Goal: Find specific page/section

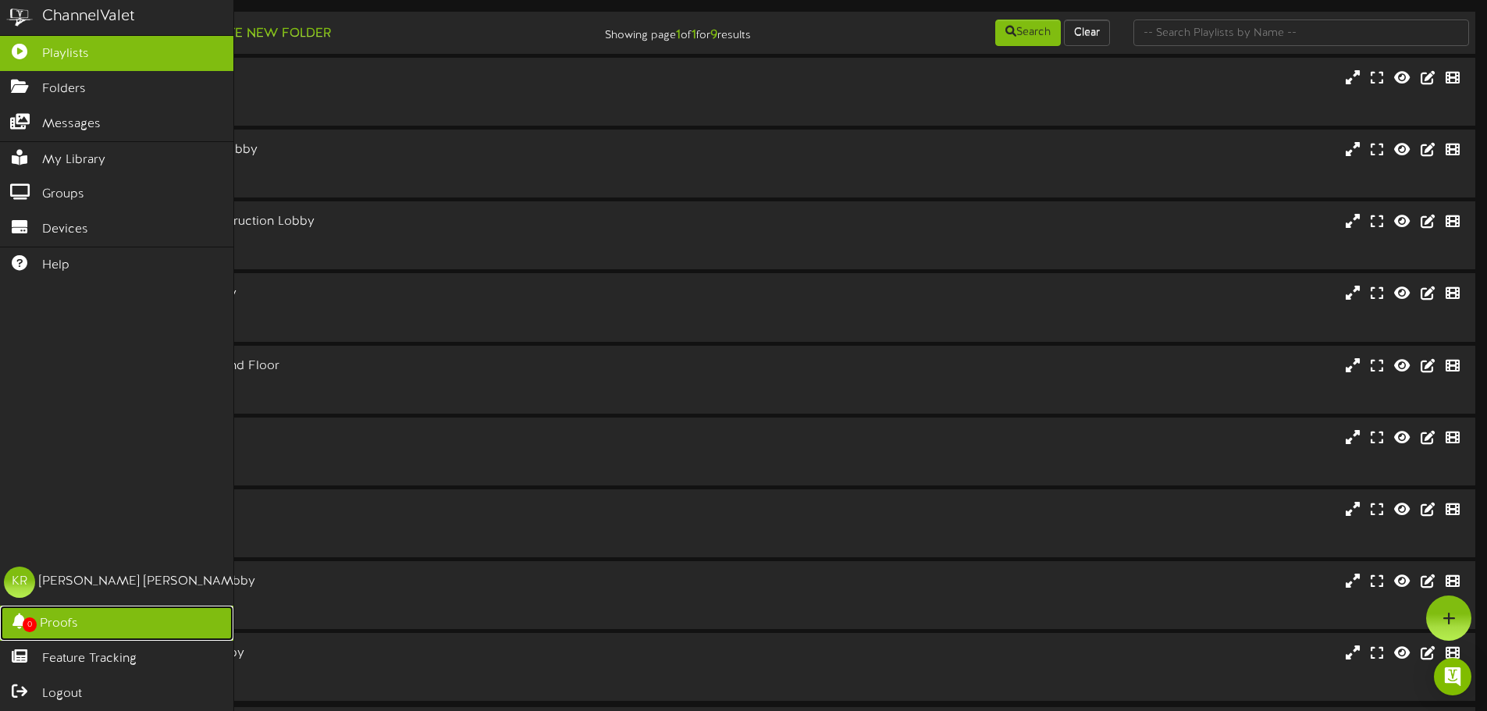
click at [32, 632] on span "0" at bounding box center [30, 625] width 14 height 15
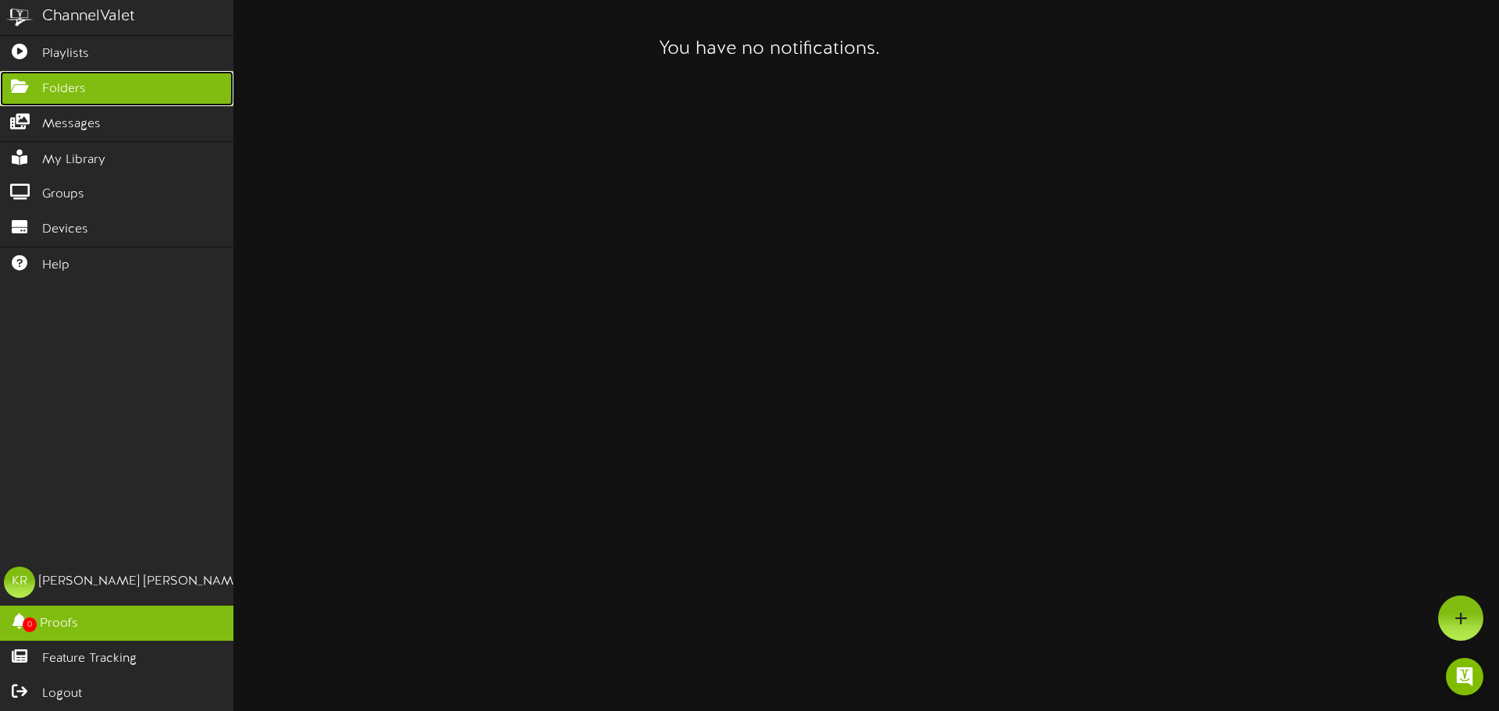
click at [23, 81] on icon at bounding box center [19, 85] width 39 height 12
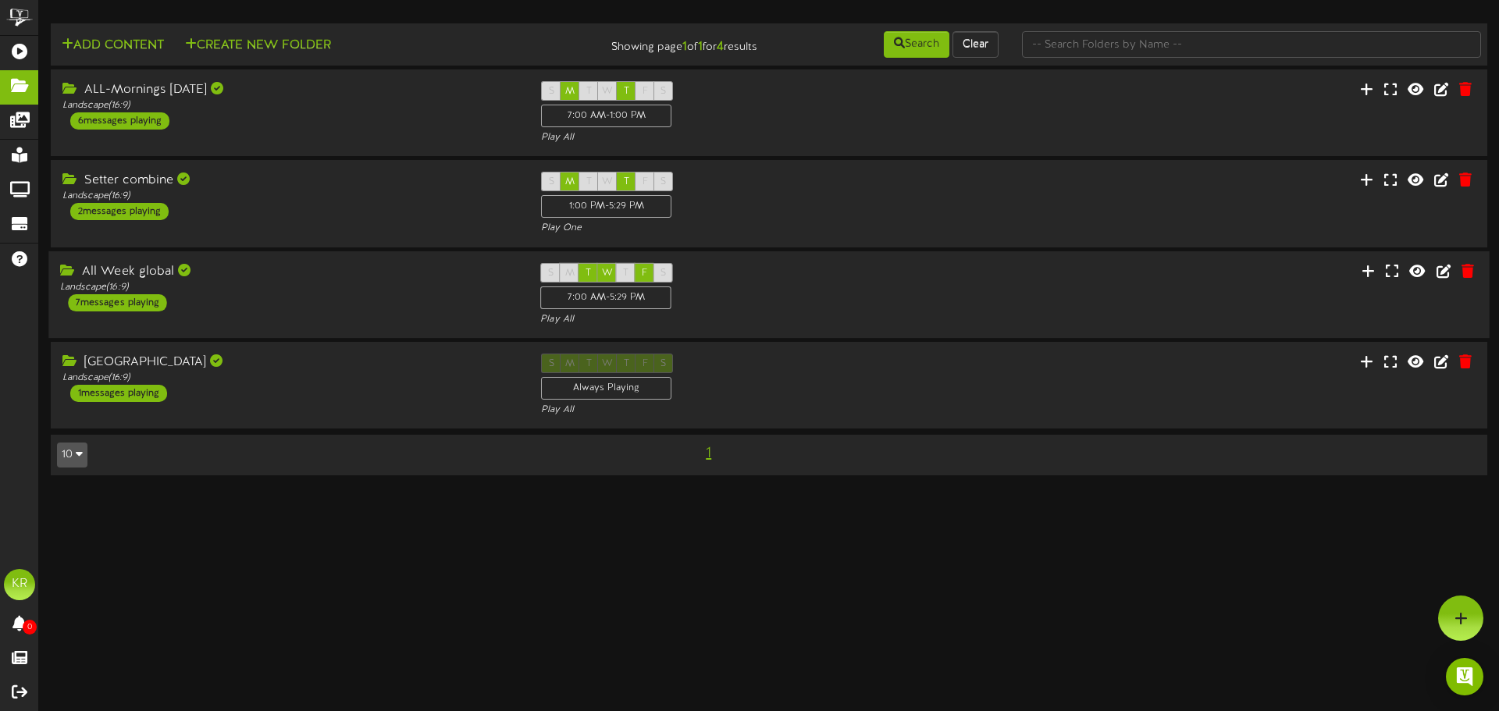
click at [265, 302] on div "All Week global Landscape ( 16:9 ) 7 messages playing" at bounding box center [288, 286] width 480 height 48
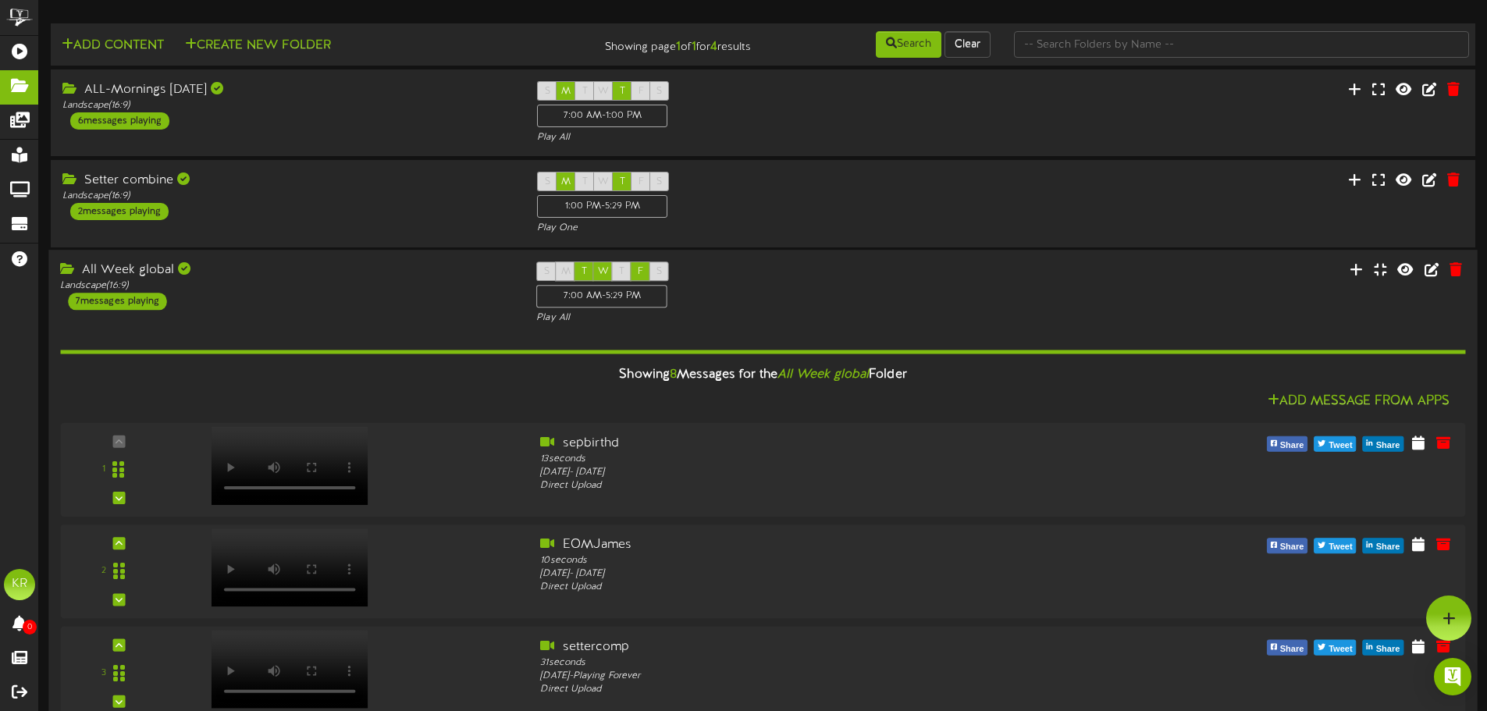
click at [295, 289] on div "Landscape ( 16:9 )" at bounding box center [286, 286] width 453 height 13
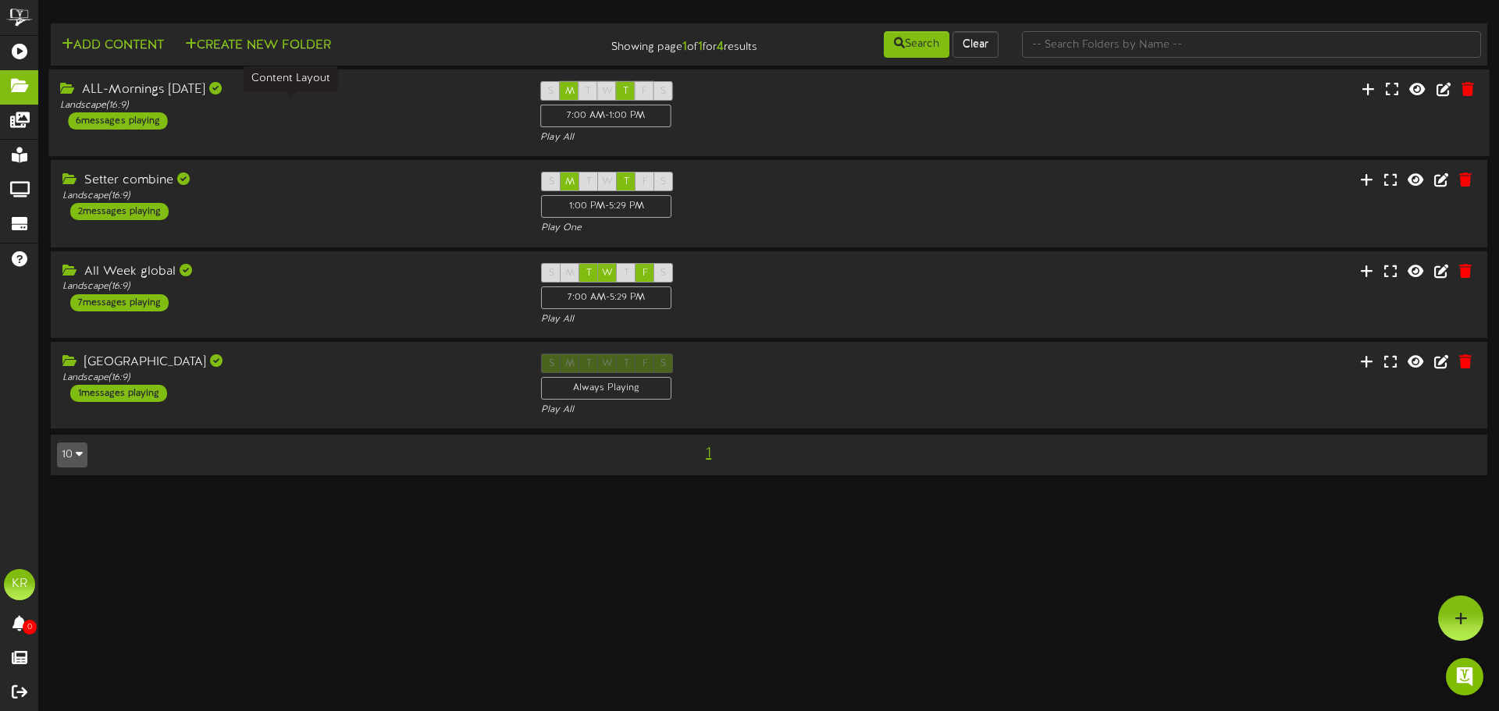
click at [249, 99] on div "Landscape ( 16:9 )" at bounding box center [288, 105] width 457 height 13
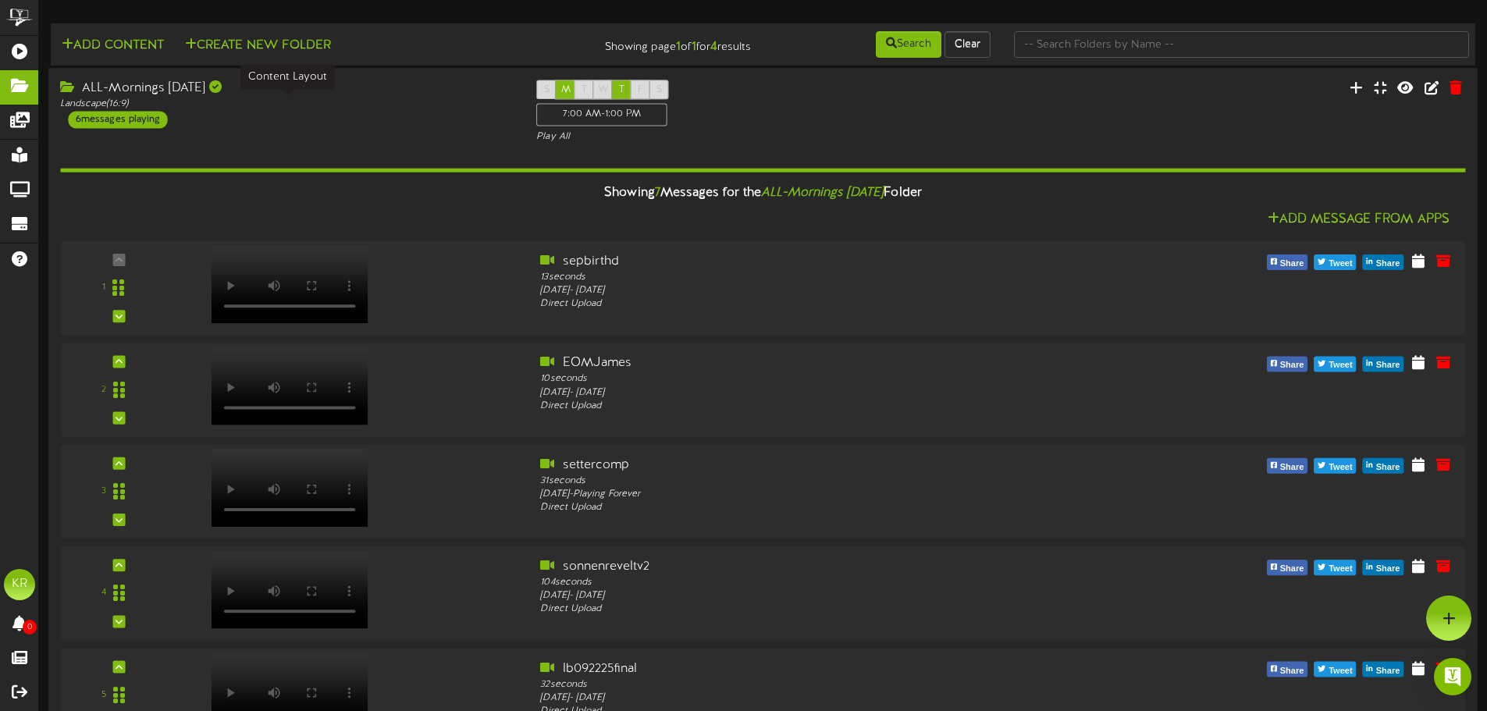
click at [351, 98] on div "Landscape ( 16:9 )" at bounding box center [286, 104] width 453 height 13
